Goal: Task Accomplishment & Management: Manage account settings

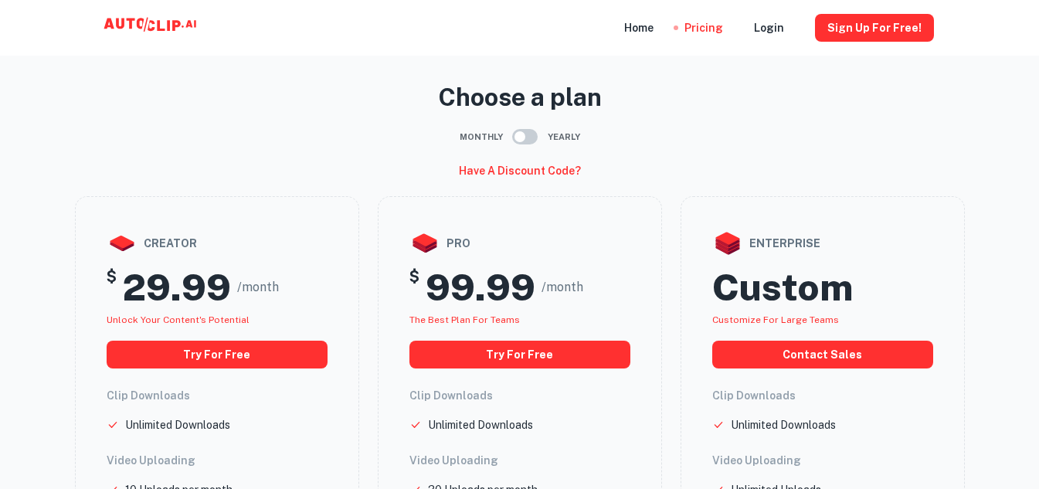
scroll to position [25, 0]
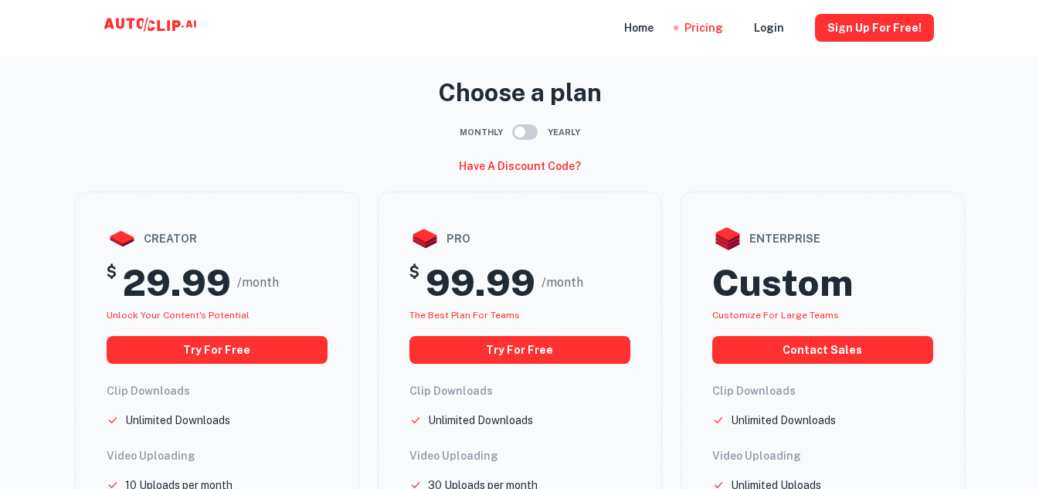
click at [520, 131] on input "checkbox" at bounding box center [520, 131] width 88 height 29
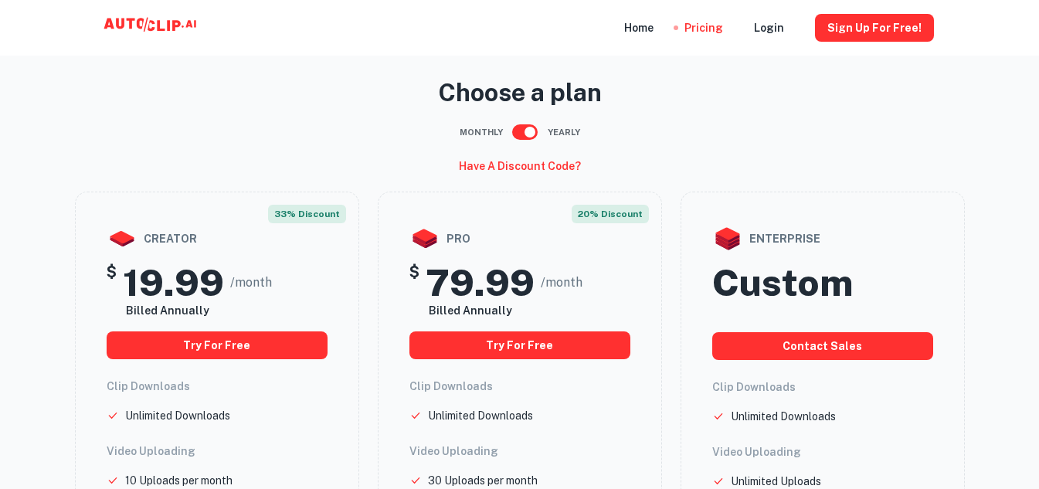
click at [476, 134] on span "Monthly" at bounding box center [480, 132] width 43 height 13
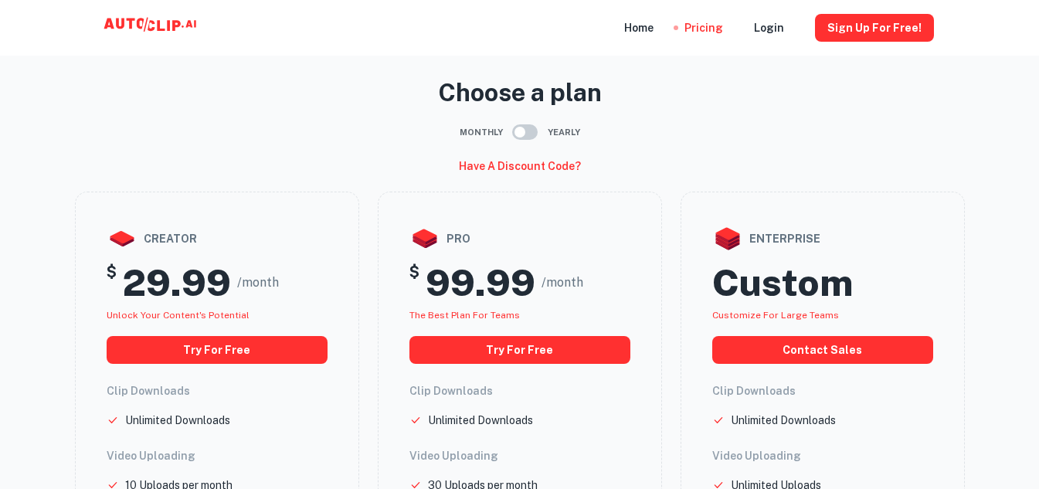
click at [480, 132] on span "Monthly" at bounding box center [480, 132] width 43 height 13
click at [520, 130] on input "checkbox" at bounding box center [520, 131] width 88 height 29
checkbox input "true"
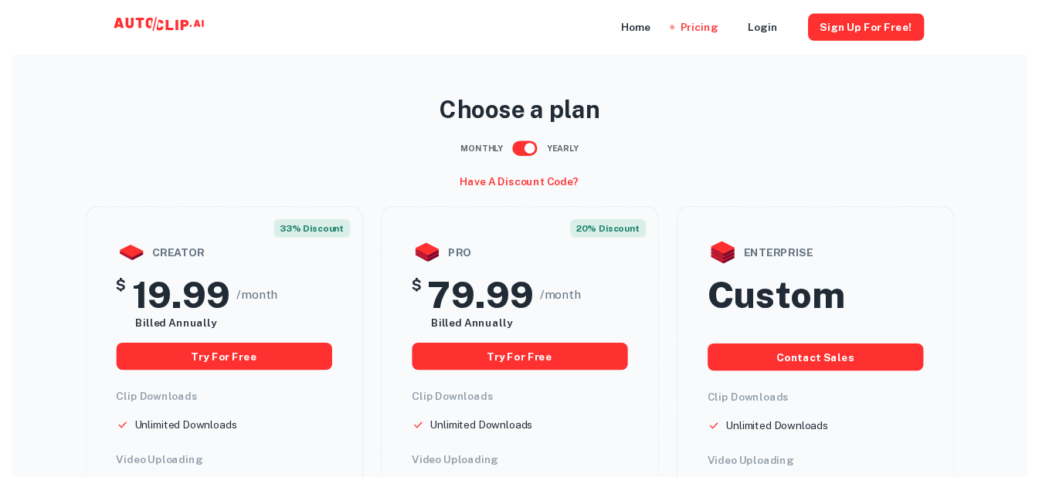
scroll to position [0, 0]
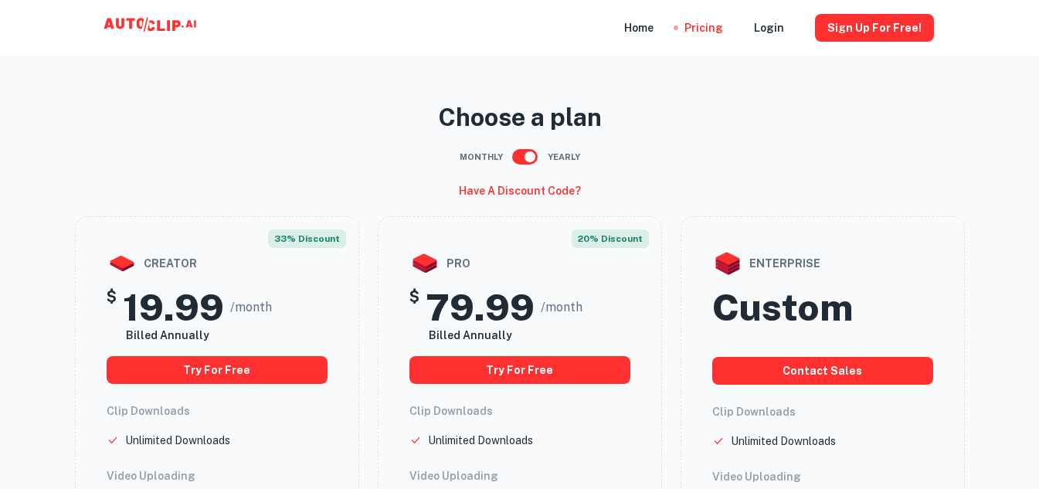
click at [152, 21] on icon at bounding box center [150, 25] width 7 height 11
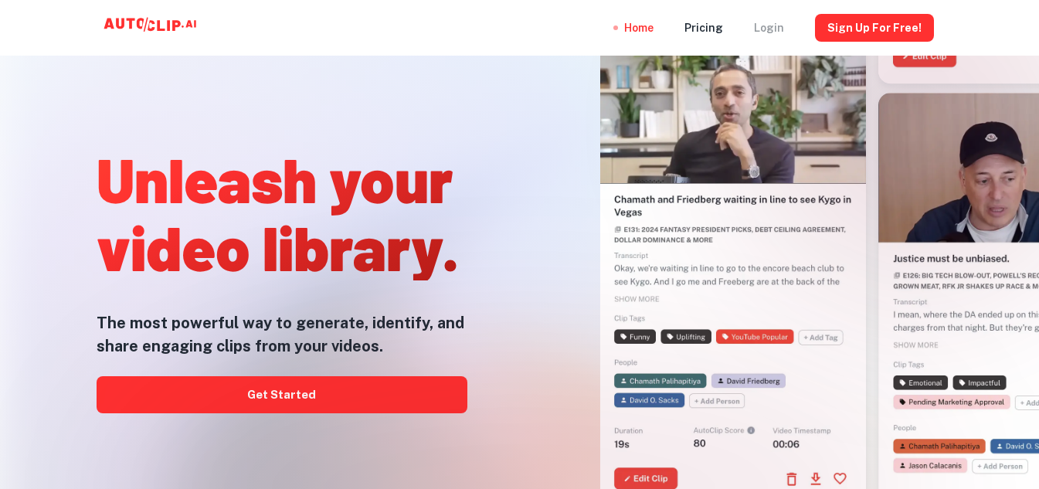
click at [782, 29] on div "Login" at bounding box center [769, 28] width 30 height 56
